Goal: Transaction & Acquisition: Purchase product/service

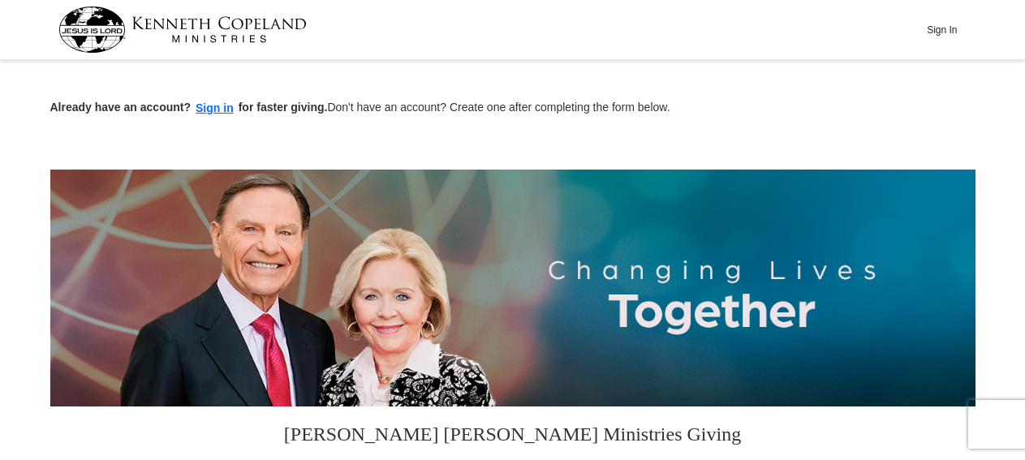
scroll to position [422, 0]
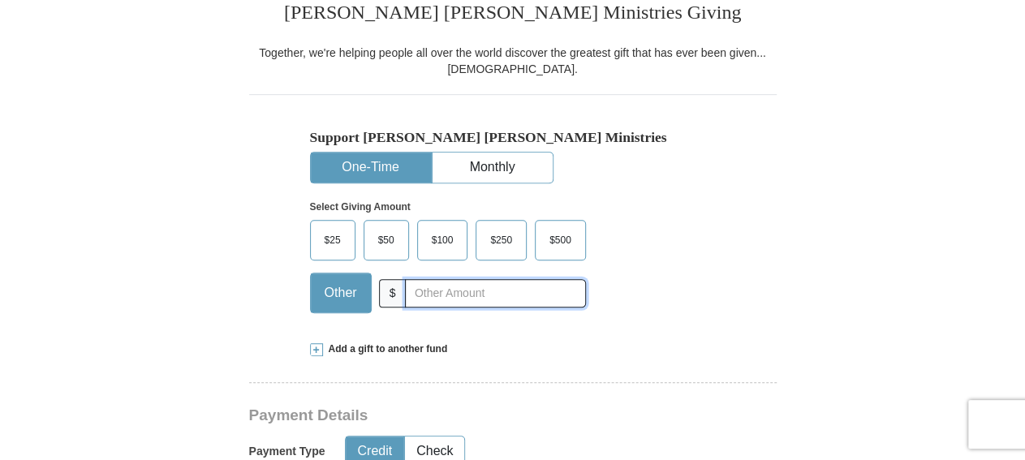
click at [505, 287] on input "text" at bounding box center [495, 293] width 180 height 28
type input "5"
type input "10"
click at [613, 354] on div "Add a gift to another fund" at bounding box center [513, 350] width 406 height 14
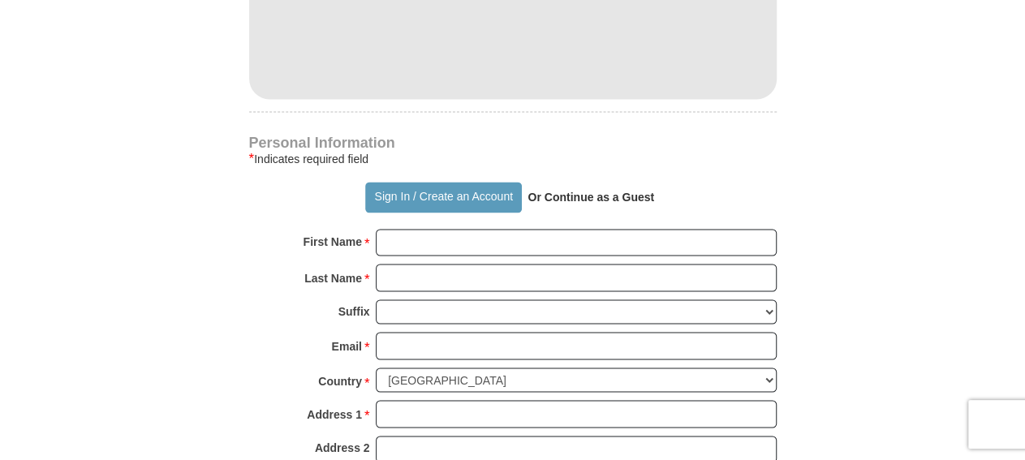
scroll to position [1351, 0]
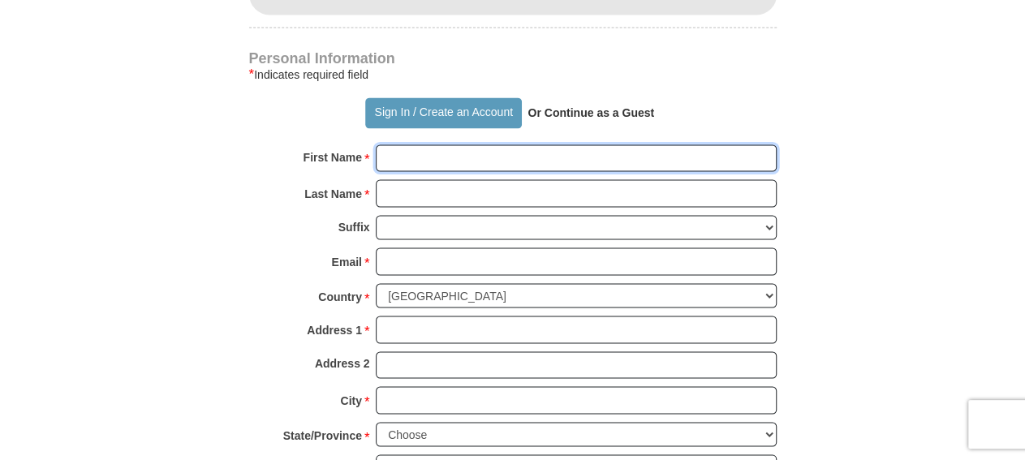
click at [500, 145] on input "First Name *" at bounding box center [576, 159] width 401 height 28
type input "LaDonald"
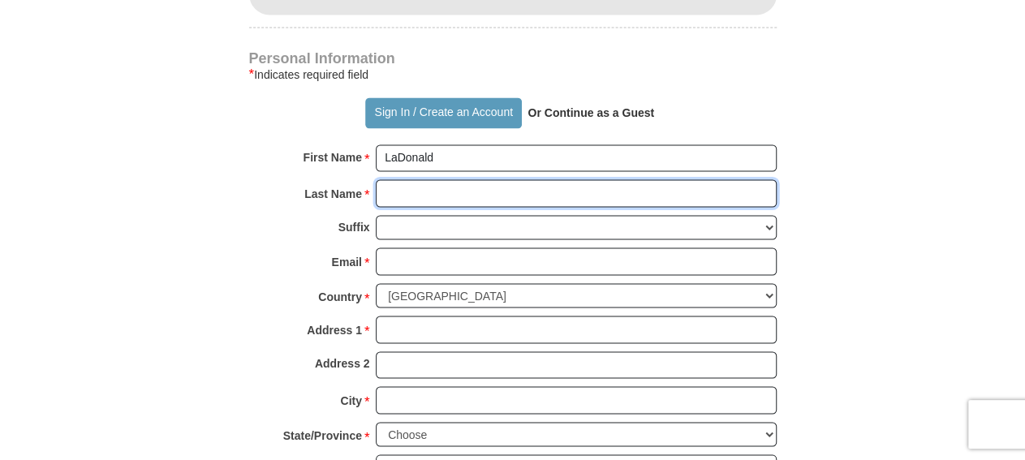
type input "[PERSON_NAME]"
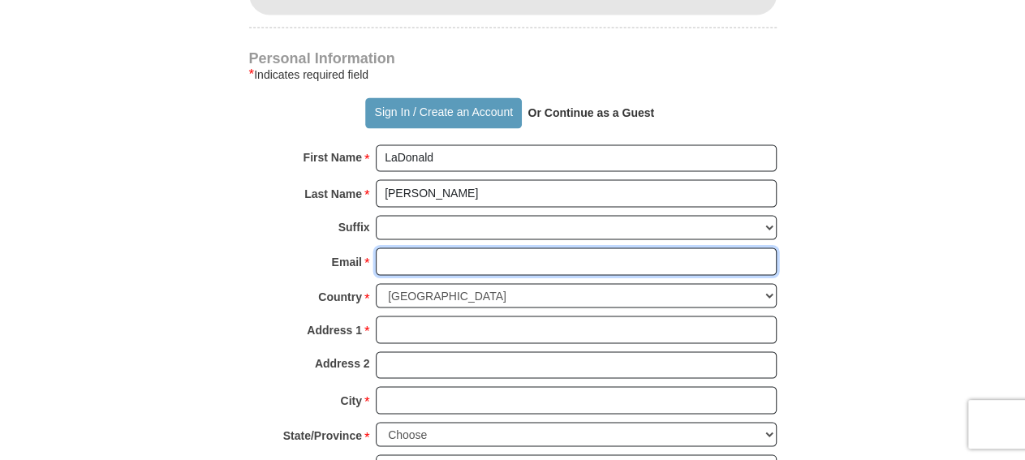
type input "[EMAIL_ADDRESS][DOMAIN_NAME]"
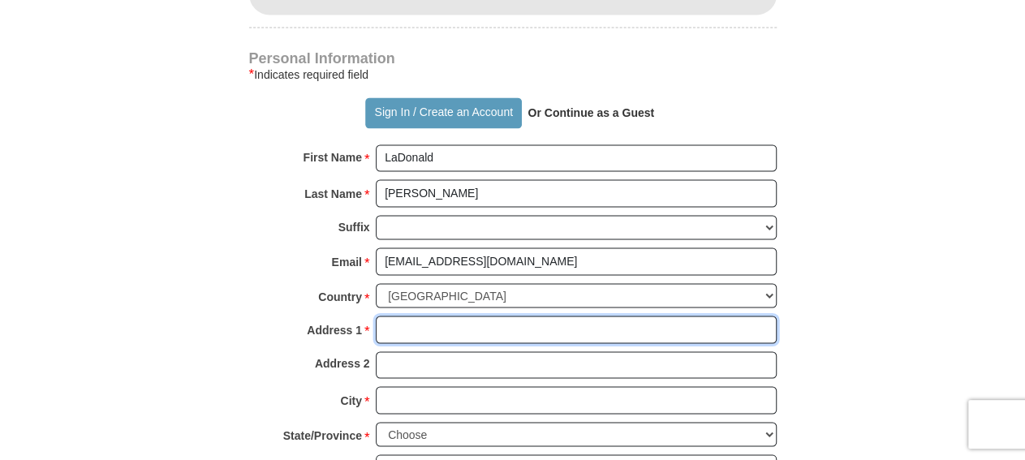
type input "[STREET_ADDRESS]"
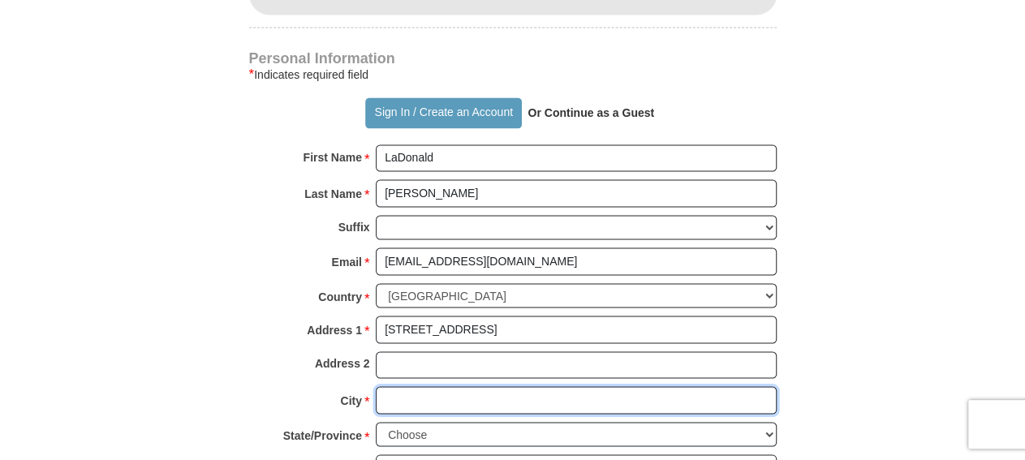
type input "Monroe"
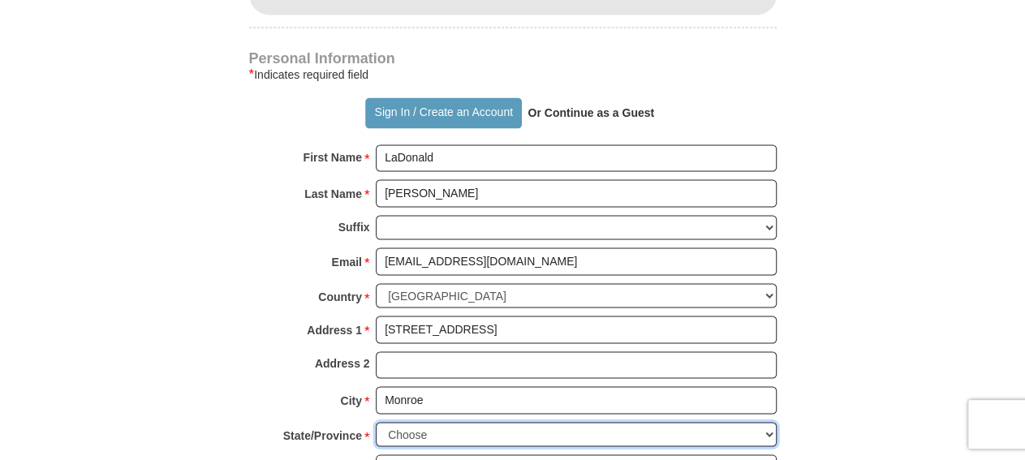
select select "LA"
type input "71203"
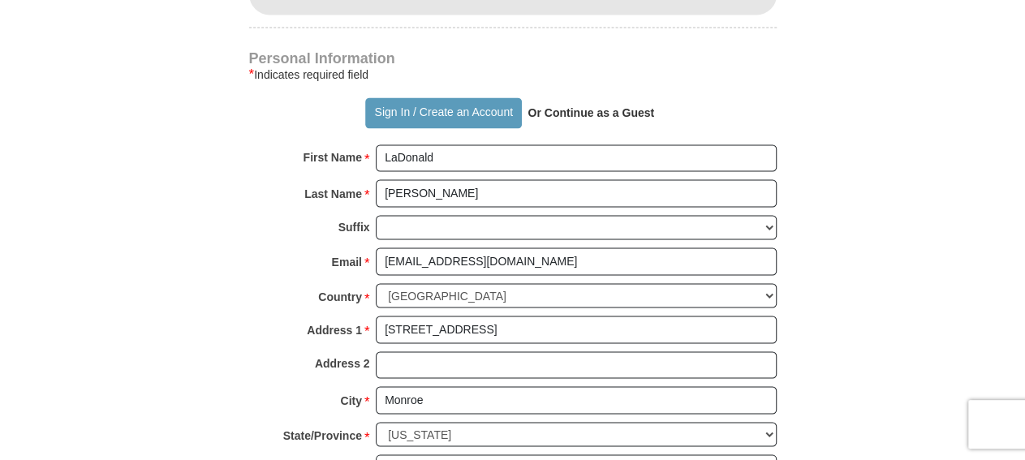
type input "3186143092"
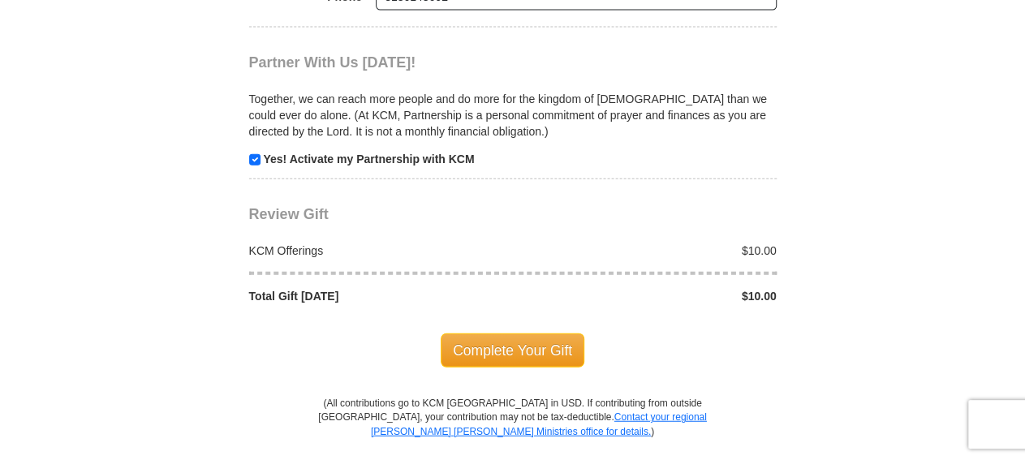
scroll to position [1942, 0]
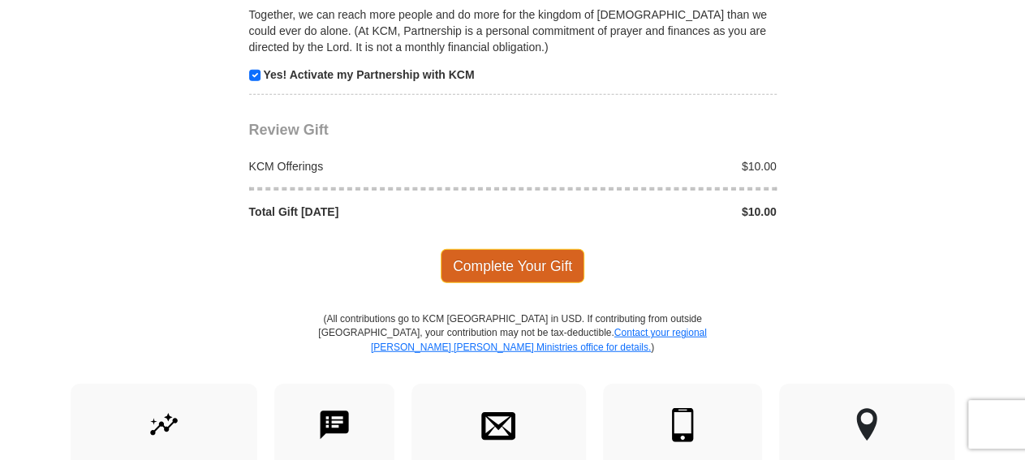
click at [509, 249] on span "Complete Your Gift" at bounding box center [513, 266] width 144 height 34
